Goal: Information Seeking & Learning: Learn about a topic

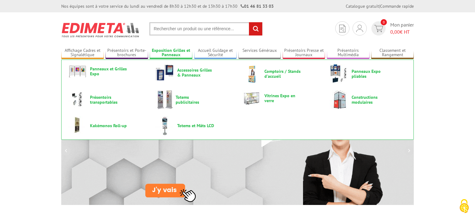
click at [175, 49] on link "Exposition Grilles et Panneaux" at bounding box center [171, 53] width 43 height 10
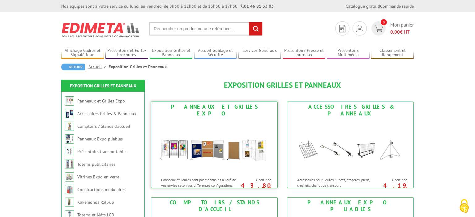
click at [232, 119] on img at bounding box center [214, 147] width 114 height 56
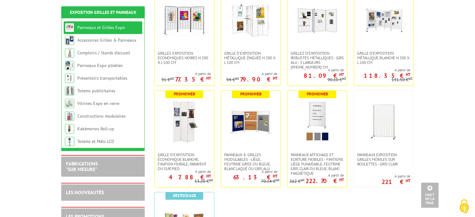
scroll to position [143, 0]
click at [389, 152] on span "Panneaux Exposition Grilles mobiles sur roulettes - gris clair" at bounding box center [383, 159] width 53 height 14
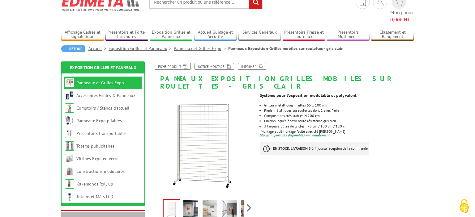
scroll to position [26, 0]
click at [181, 63] on link "Fiche produit" at bounding box center [173, 66] width 36 height 7
